Goal: Navigation & Orientation: Find specific page/section

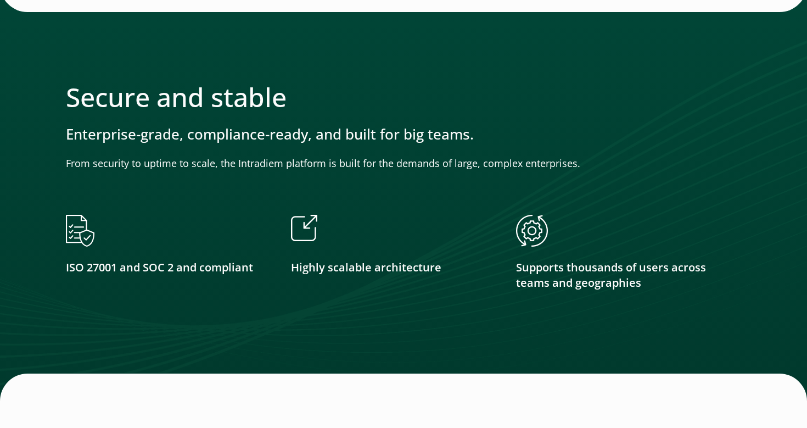
scroll to position [1928, 0]
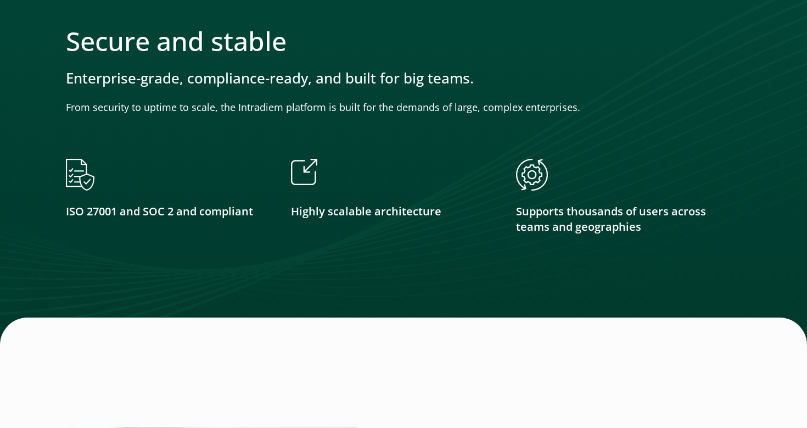
click at [378, 301] on div at bounding box center [403, 137] width 807 height 416
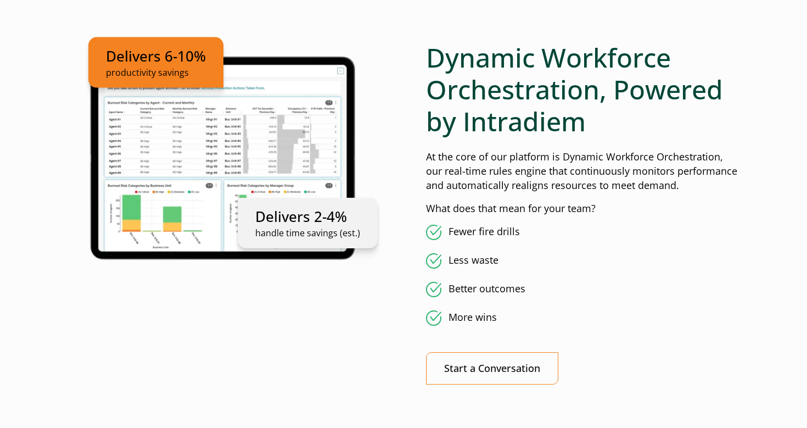
scroll to position [642, 0]
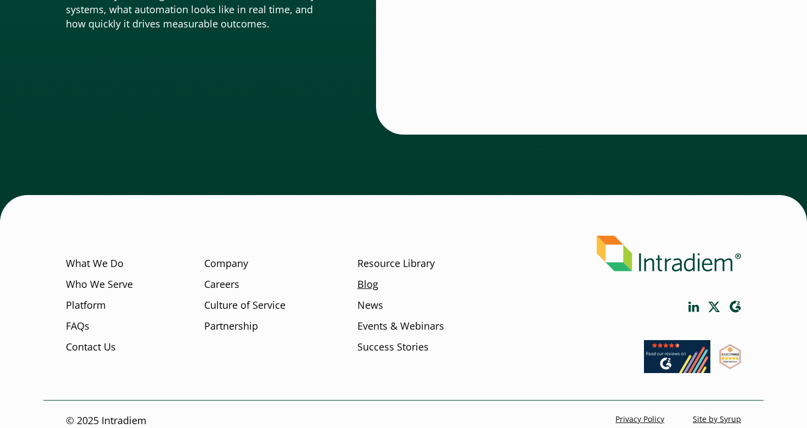
click at [375, 256] on li "Resource Library" at bounding box center [400, 266] width 87 height 21
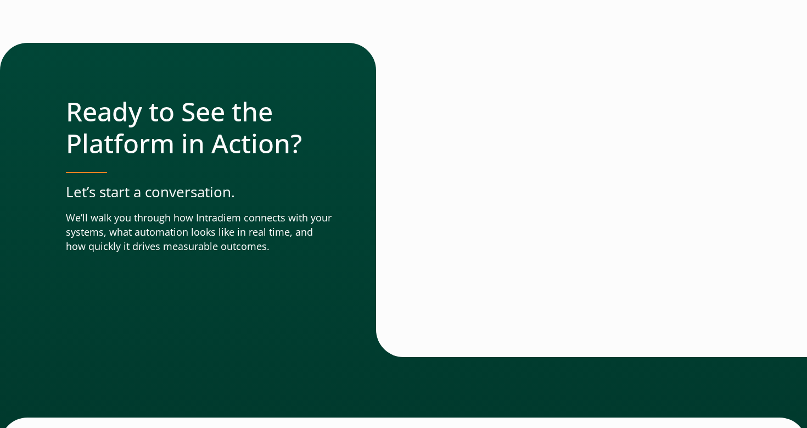
click at [373, 242] on div "Ready to See the Platform in Action? Let’s start a conversation. We’ll walk you…" at bounding box center [235, 175] width 338 height 264
